Goal: Register for event/course

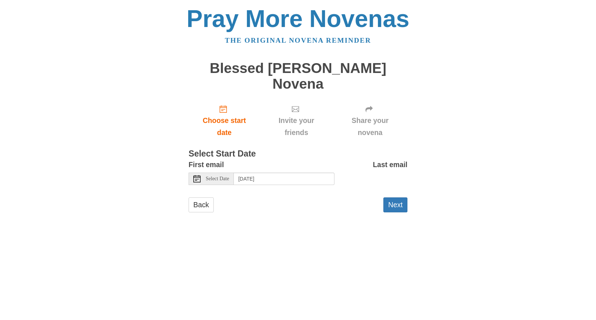
click at [217, 176] on span "Select Date" at bounding box center [217, 178] width 23 height 5
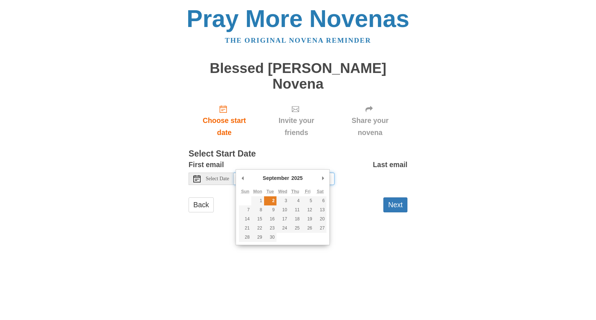
type input "[DATE]"
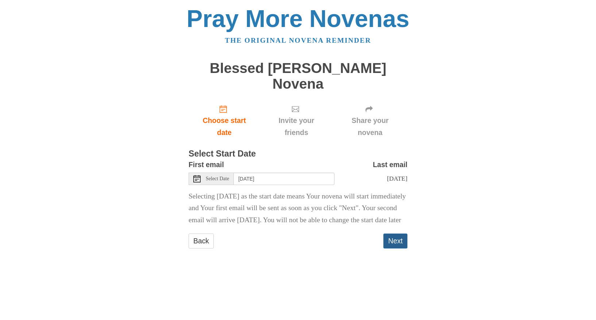
click at [391, 245] on button "Next" at bounding box center [395, 240] width 24 height 15
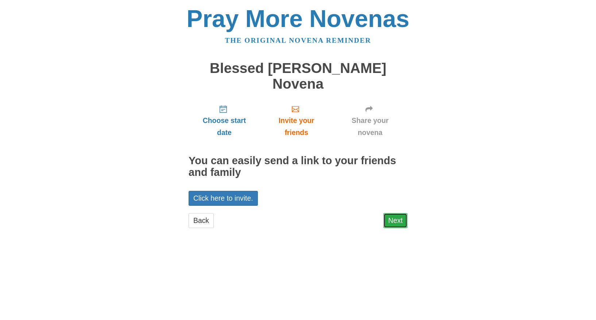
click at [394, 213] on link "Next" at bounding box center [395, 220] width 24 height 15
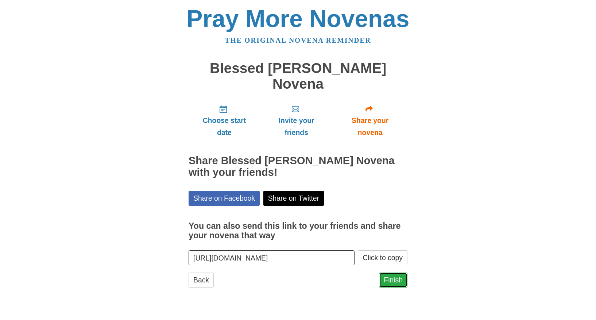
click at [391, 273] on link "Finish" at bounding box center [393, 280] width 28 height 15
